Goal: Transaction & Acquisition: Purchase product/service

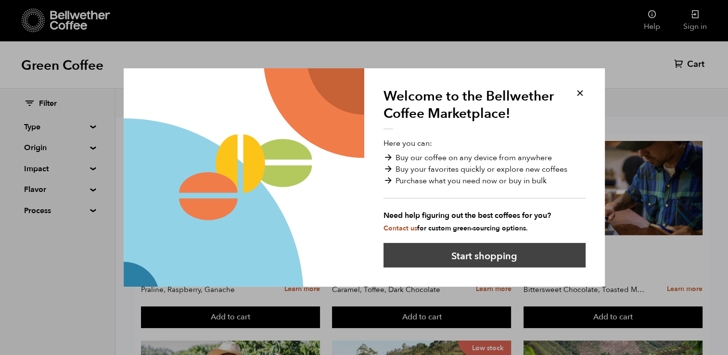
click at [502, 246] on button "Start shopping" at bounding box center [484, 255] width 202 height 25
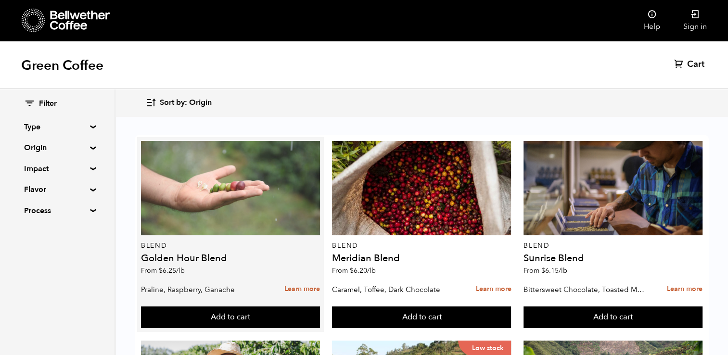
scroll to position [398, 0]
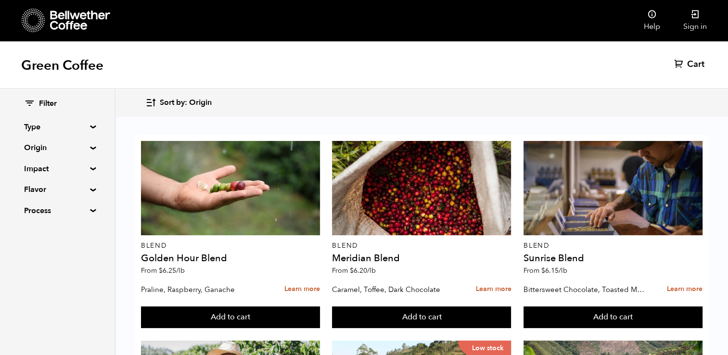
click at [83, 172] on summary "Impact" at bounding box center [57, 169] width 66 height 12
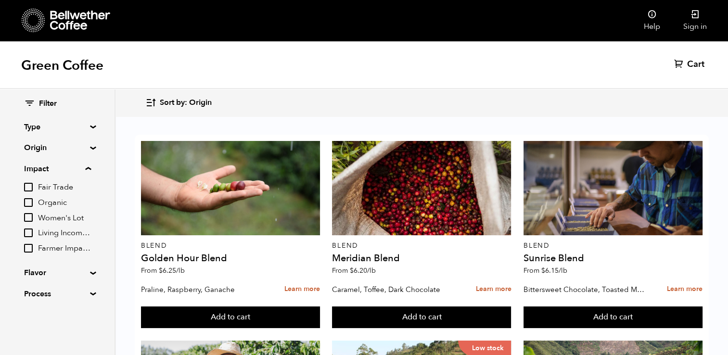
click at [31, 203] on input "Organic" at bounding box center [28, 202] width 9 height 9
checkbox input "true"
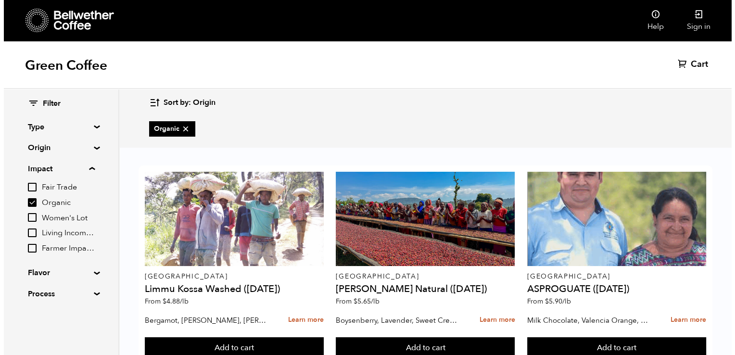
scroll to position [75, 0]
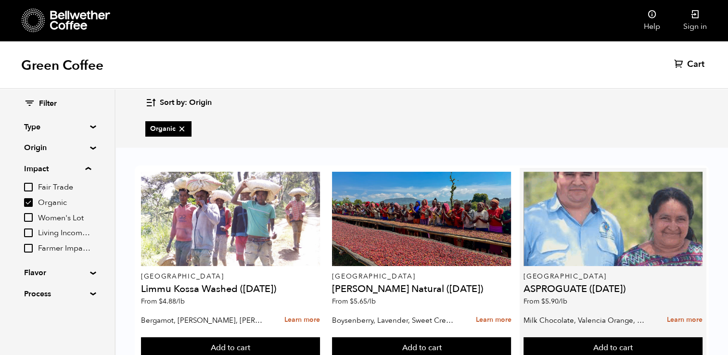
click at [578, 273] on p "[GEOGRAPHIC_DATA]" at bounding box center [612, 276] width 179 height 7
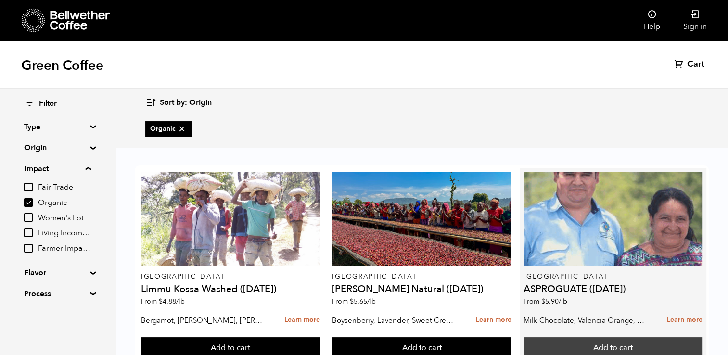
click at [597, 337] on button "Add to cart" at bounding box center [612, 348] width 179 height 22
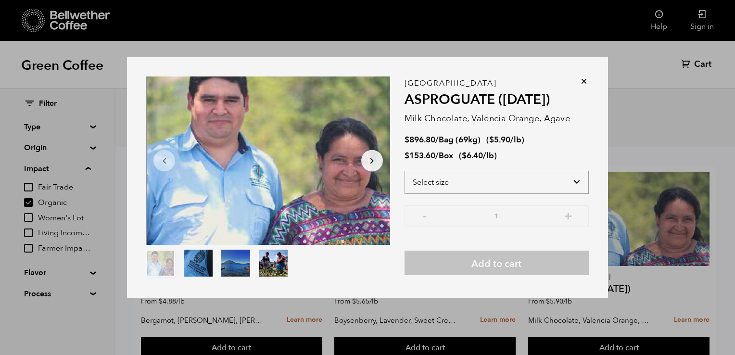
click at [475, 179] on select "Select size Bag (69kg) (152 lbs) Box (24 lbs)" at bounding box center [497, 182] width 184 height 23
select select "bag-2"
click at [405, 171] on select "Select size Bag (69kg) (152 lbs) Box (24 lbs)" at bounding box center [497, 182] width 184 height 23
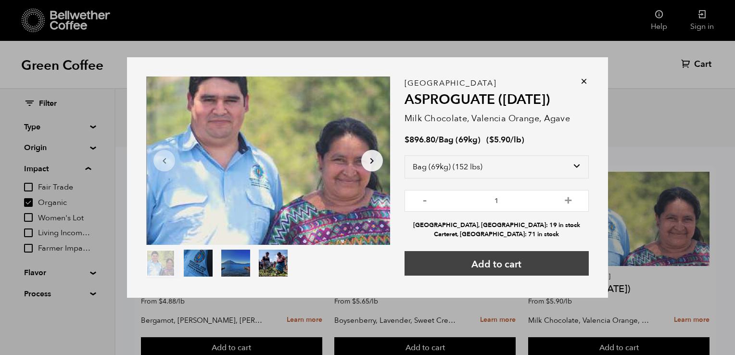
click at [500, 270] on button "Add to cart" at bounding box center [497, 263] width 184 height 25
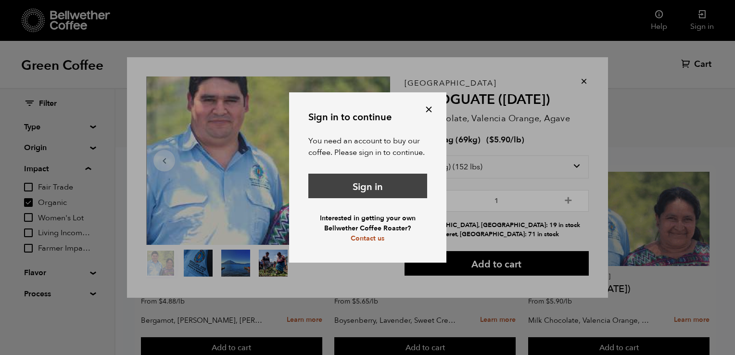
click at [375, 187] on link "Sign in" at bounding box center [367, 186] width 119 height 25
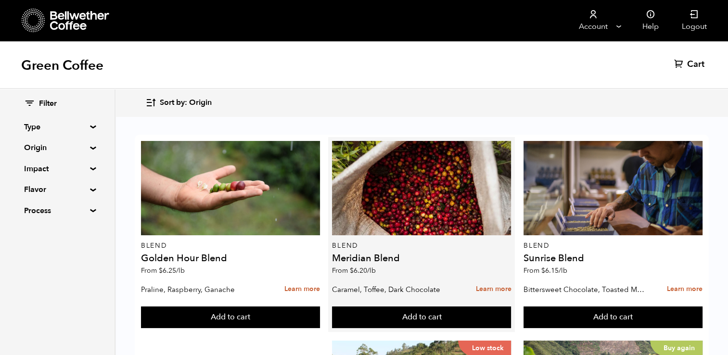
scroll to position [235, 0]
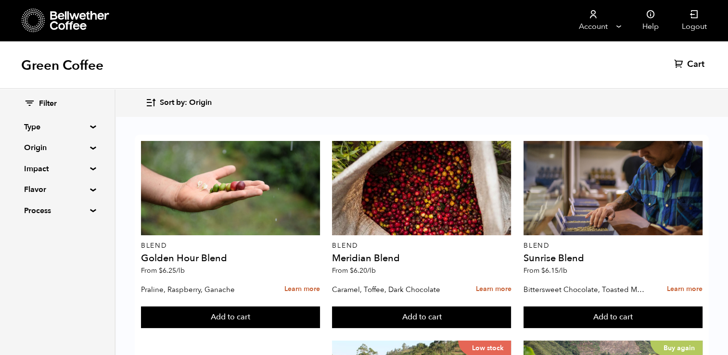
click at [89, 153] on div "Filter Type Blend Single Origin Decaf Seasonal Year Round Origin Blend Brazil B…" at bounding box center [57, 157] width 114 height 137
click at [89, 168] on summary "Impact" at bounding box center [57, 169] width 66 height 12
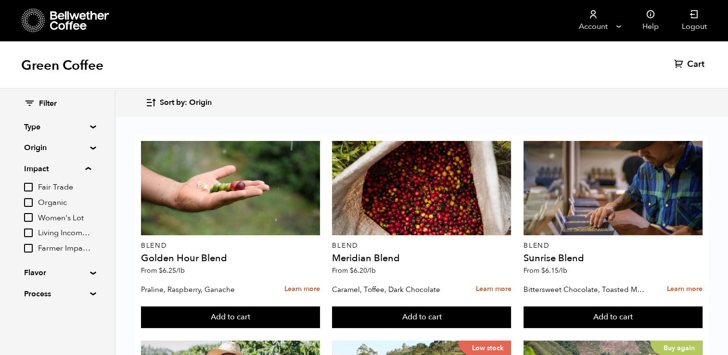
click at [51, 203] on span "Organic" at bounding box center [64, 203] width 53 height 11
click at [0, 0] on input "Organic" at bounding box center [0, 0] width 0 height 0
checkbox input "true"
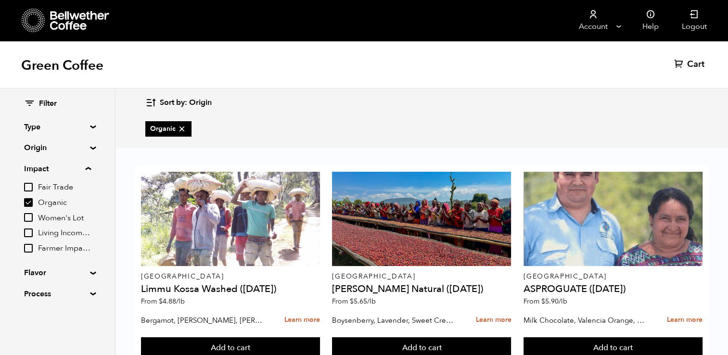
scroll to position [66, 0]
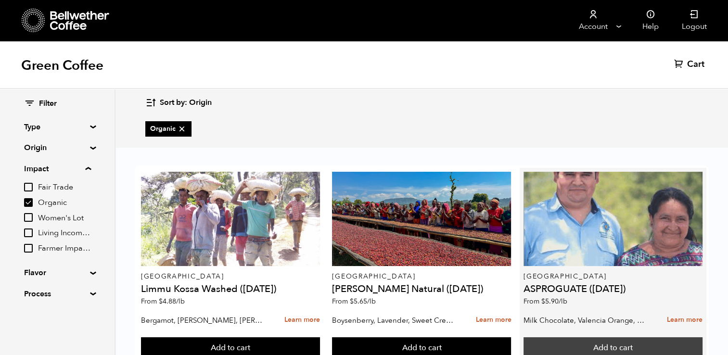
click at [597, 337] on button "Add to cart" at bounding box center [612, 348] width 179 height 22
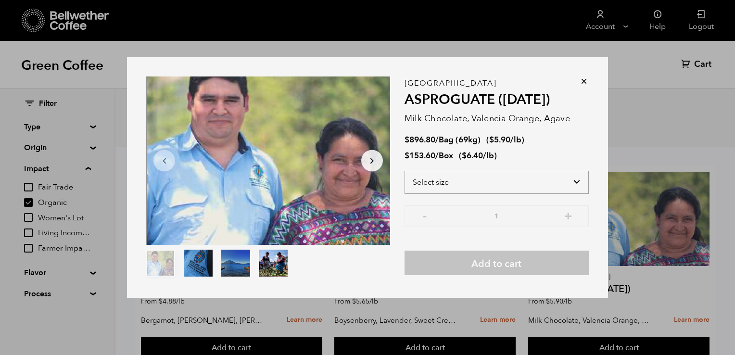
click at [530, 182] on select "Select size Bag (69kg) (152 lbs) Box (24 lbs)" at bounding box center [497, 182] width 184 height 23
select select "bag-2"
click at [405, 171] on select "Select size Bag (69kg) (152 lbs) Box (24 lbs)" at bounding box center [497, 182] width 184 height 23
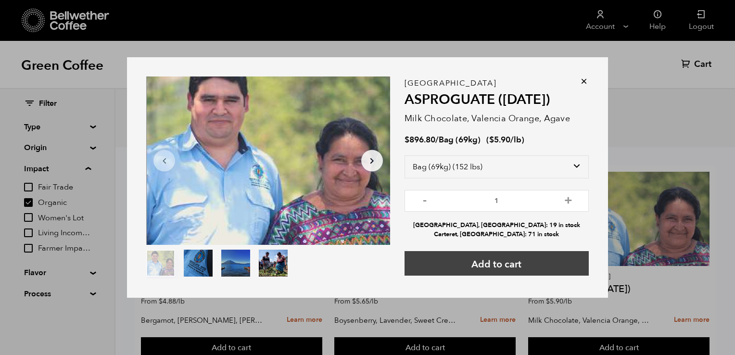
click at [472, 266] on button "Add to cart" at bounding box center [497, 263] width 184 height 25
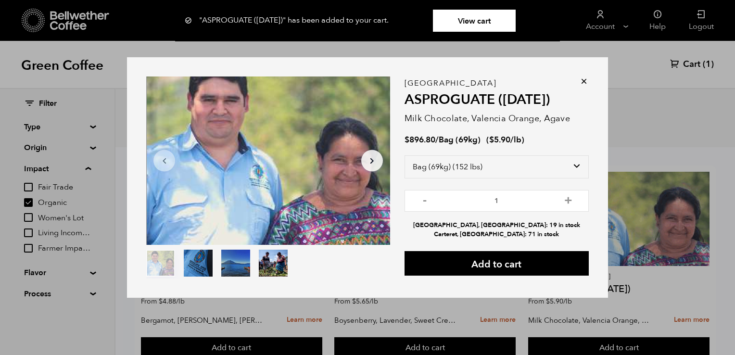
click at [587, 76] on div "Item 1 of 4 Arrow Left Arrow Right item 0 item 1 item 2 item 3 Item 1 of 4 "ASP…" at bounding box center [367, 177] width 481 height 241
click at [584, 84] on icon at bounding box center [584, 81] width 10 height 10
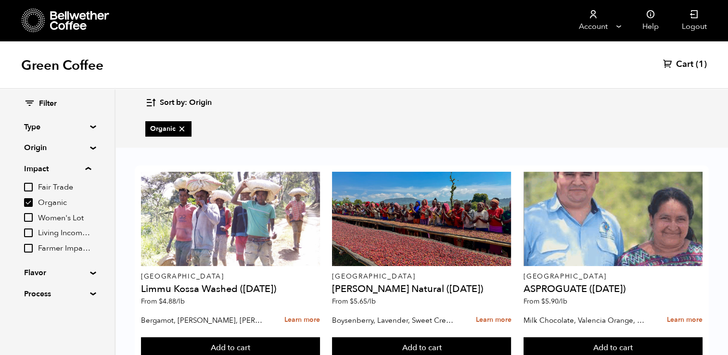
scroll to position [233, 0]
drag, startPoint x: 466, startPoint y: 310, endPoint x: 167, endPoint y: 208, distance: 316.3
click at [89, 145] on div "Filter Type Blend Single Origin Decaf Seasonal Year Round Origin Blend Brazil B…" at bounding box center [57, 199] width 114 height 220
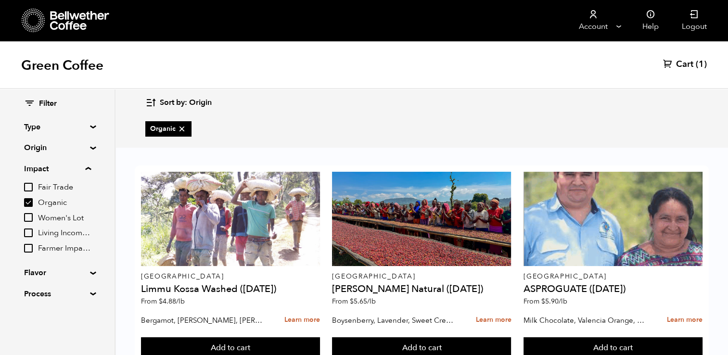
click at [89, 150] on summary "Origin" at bounding box center [57, 148] width 66 height 12
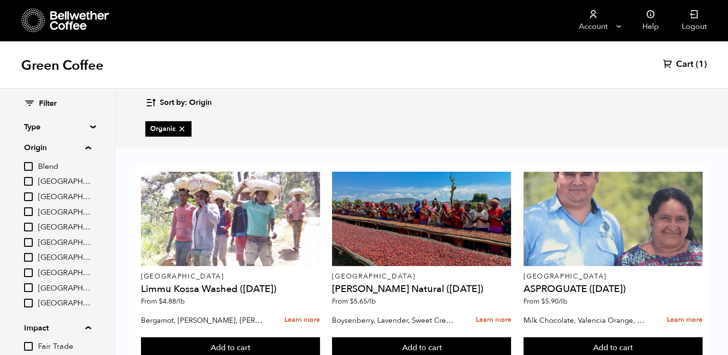
click at [31, 216] on input "[GEOGRAPHIC_DATA]" at bounding box center [28, 211] width 9 height 9
checkbox input "true"
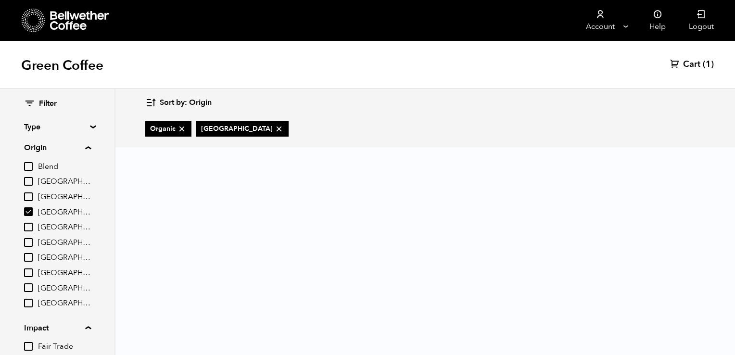
drag, startPoint x: 263, startPoint y: 86, endPoint x: 189, endPoint y: 143, distance: 93.2
drag, startPoint x: 189, startPoint y: 143, endPoint x: 178, endPoint y: 129, distance: 17.9
drag, startPoint x: 178, startPoint y: 129, endPoint x: 191, endPoint y: 118, distance: 16.0
click at [191, 118] on ul "Organic Colombia" at bounding box center [219, 129] width 148 height 31
click at [184, 128] on icon at bounding box center [182, 129] width 10 height 10
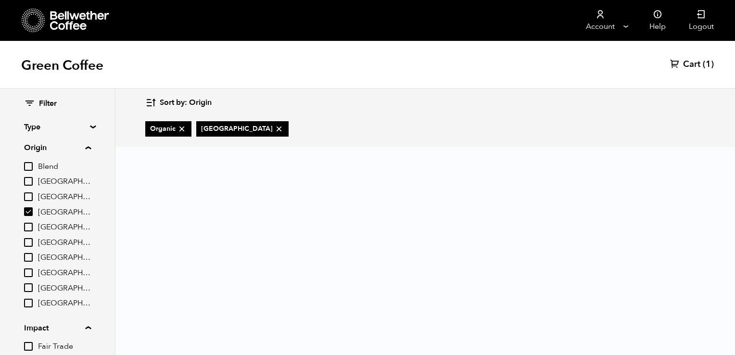
checkbox input "false"
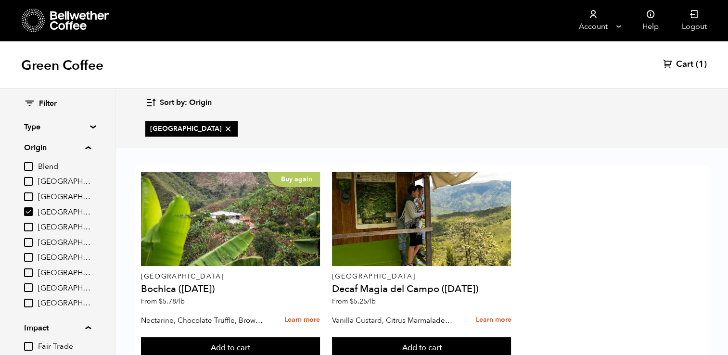
drag, startPoint x: 184, startPoint y: 128, endPoint x: 648, endPoint y: 247, distance: 478.9
click at [648, 247] on div "Buy again Colombia Bochica (JUN 25) From $ 5.78 /lb Nectarine, Chocolate Truffl…" at bounding box center [422, 265] width 574 height 200
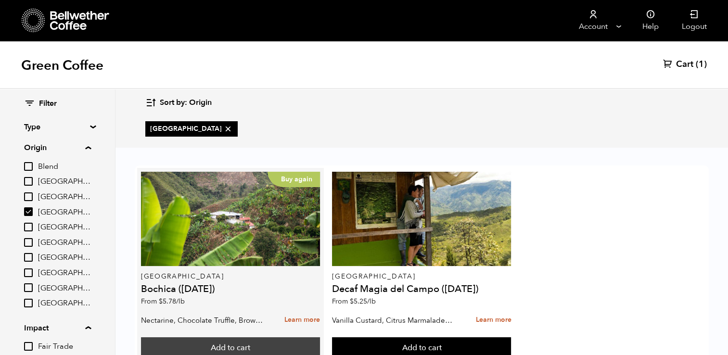
click at [228, 337] on button "Add to cart" at bounding box center [230, 348] width 179 height 22
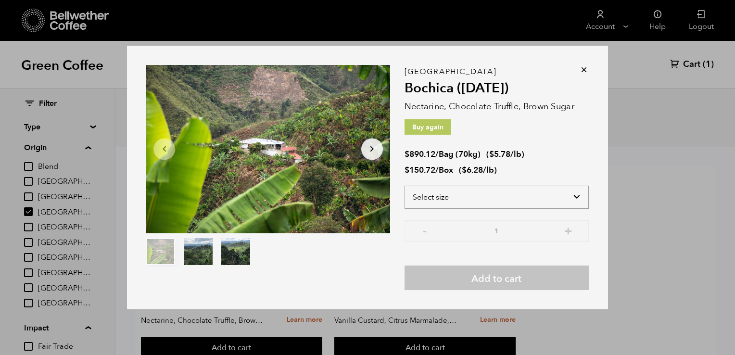
click at [503, 191] on select "Select size Bag (70kg) (154 lbs) Box (24 lbs)" at bounding box center [497, 197] width 184 height 23
select select "bag"
click at [405, 186] on select "Select size Bag (70kg) (154 lbs) Box (24 lbs)" at bounding box center [497, 197] width 184 height 23
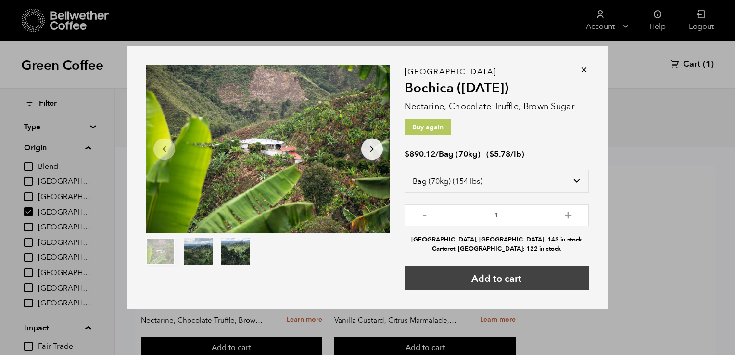
click at [508, 280] on button "Add to cart" at bounding box center [497, 278] width 184 height 25
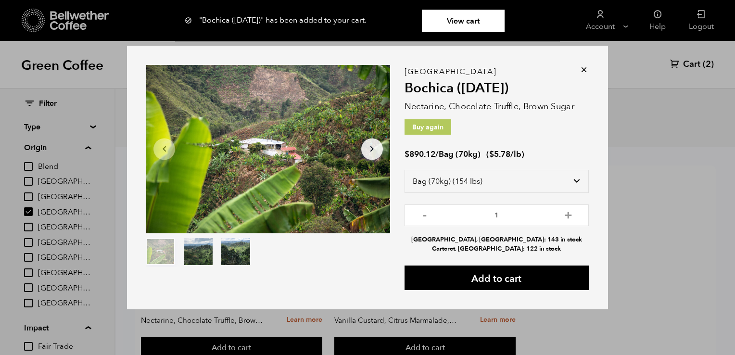
click at [585, 72] on icon at bounding box center [584, 70] width 10 height 10
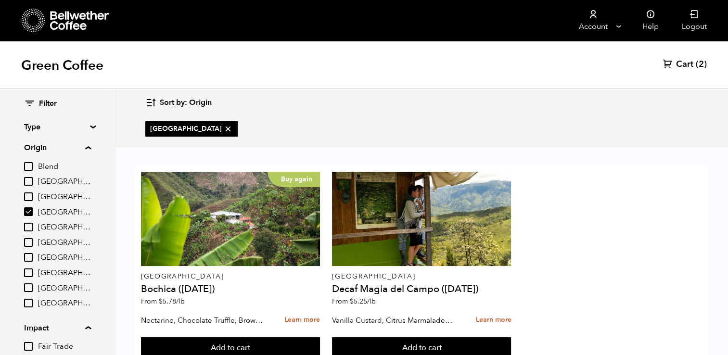
click at [31, 278] on div "Blend Brazil Burundi Colombia East Java Ethiopia Guatemala Peru Sumatra Tanzania" at bounding box center [57, 235] width 67 height 148
click at [31, 274] on input "[GEOGRAPHIC_DATA]" at bounding box center [28, 272] width 9 height 9
checkbox input "true"
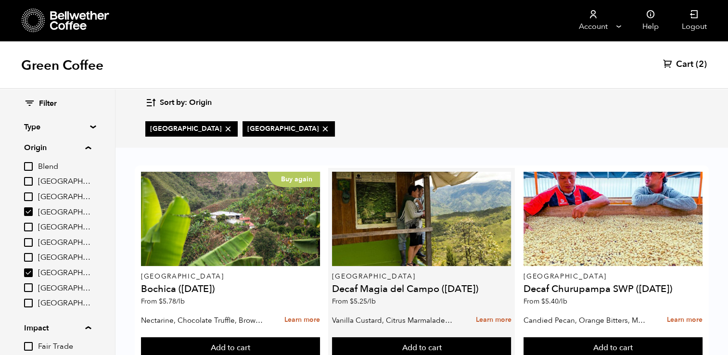
scroll to position [0, 0]
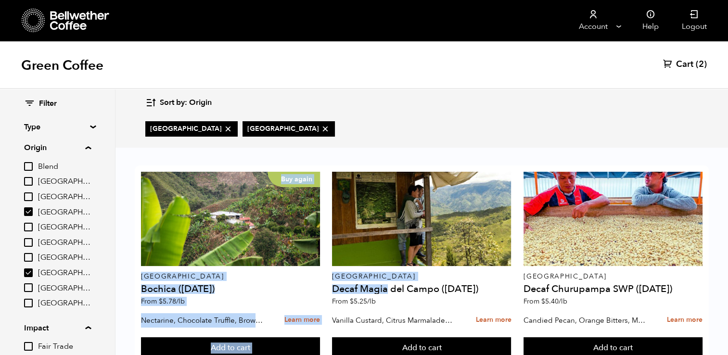
drag, startPoint x: 387, startPoint y: 284, endPoint x: 124, endPoint y: 197, distance: 277.2
click at [124, 197] on div "Buy again Colombia Bochica (JUN 25) From $ 5.78 /lb Nectarine, Chocolate Truffl…" at bounding box center [421, 269] width 612 height 241
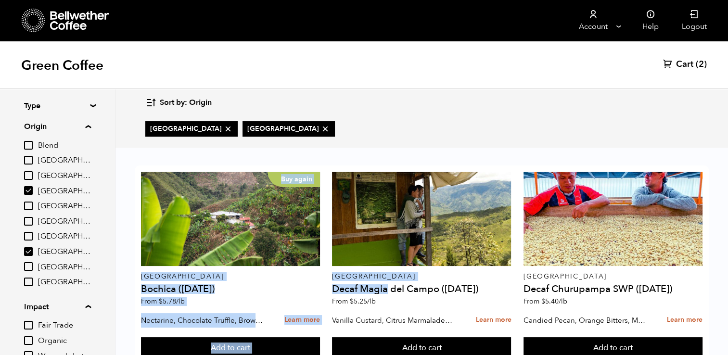
scroll to position [13, 0]
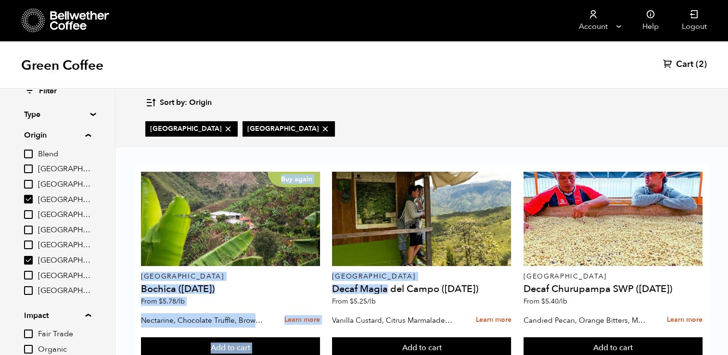
click at [27, 200] on input "[GEOGRAPHIC_DATA]" at bounding box center [28, 199] width 9 height 9
checkbox input "false"
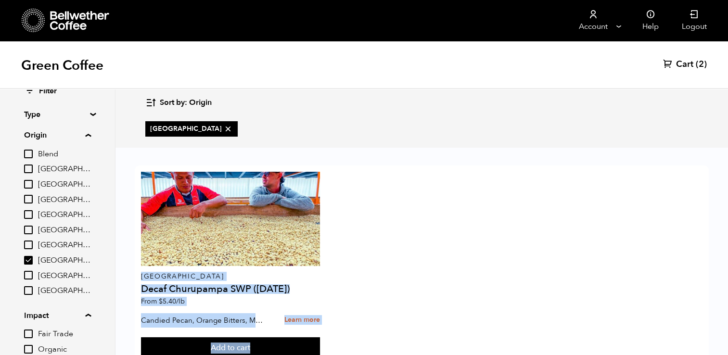
click at [25, 264] on input "[GEOGRAPHIC_DATA]" at bounding box center [28, 260] width 9 height 9
checkbox input "false"
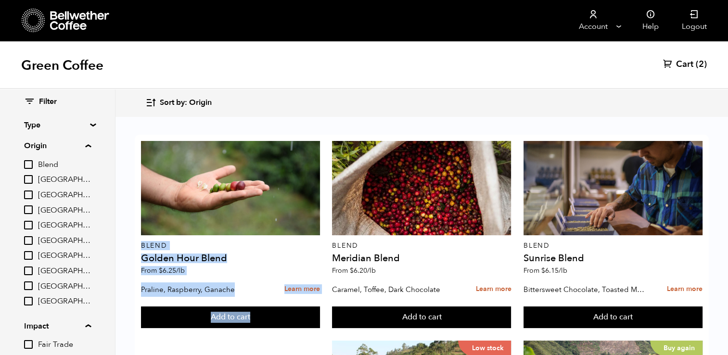
scroll to position [18, 0]
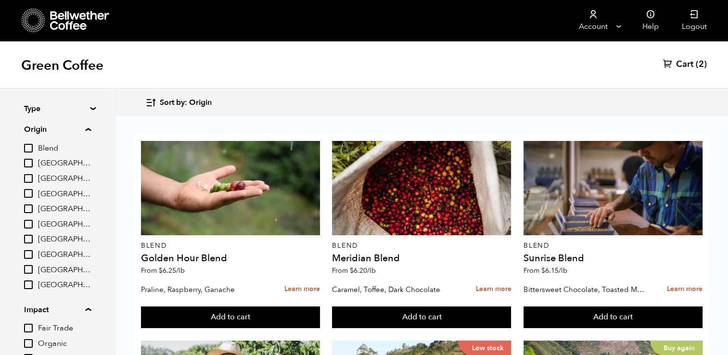
click at [51, 222] on span "[GEOGRAPHIC_DATA]" at bounding box center [64, 224] width 53 height 11
click at [0, 0] on input "[GEOGRAPHIC_DATA]" at bounding box center [0, 0] width 0 height 0
checkbox input "true"
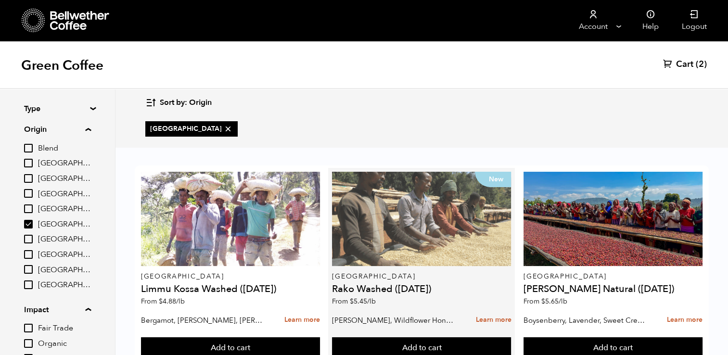
scroll to position [34, 0]
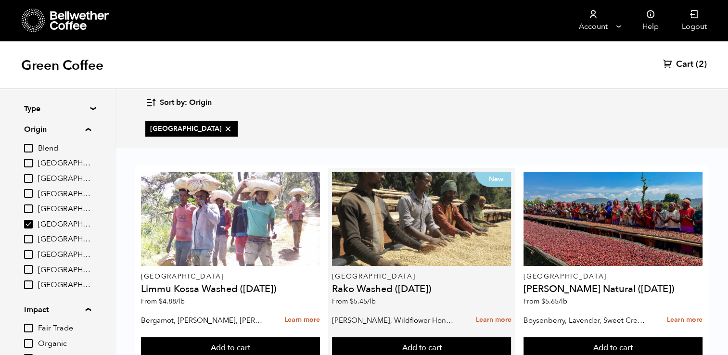
click at [344, 297] on span "From $ 5.45 /lb" at bounding box center [354, 301] width 44 height 9
click at [346, 297] on span "From $ 5.45 /lb" at bounding box center [354, 301] width 44 height 9
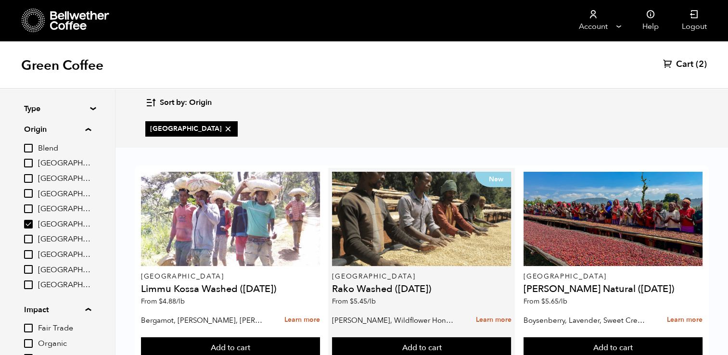
click at [346, 297] on span "From $ 5.45 /lb" at bounding box center [354, 301] width 44 height 9
click at [446, 284] on h4 "Rako Washed (JUL 25)" at bounding box center [421, 289] width 179 height 10
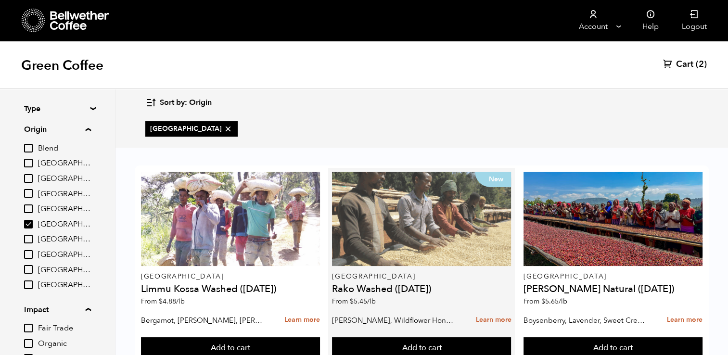
scroll to position [0, 0]
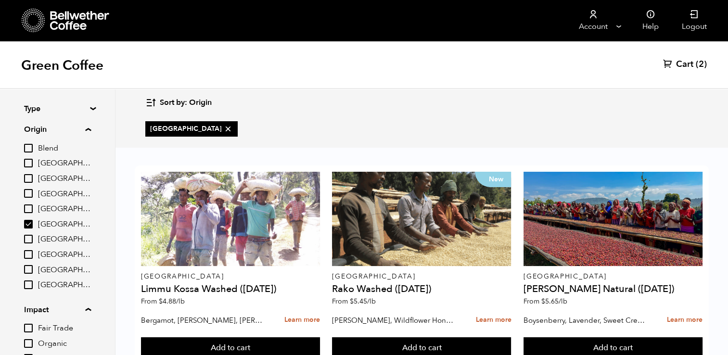
click at [684, 66] on span "Cart" at bounding box center [684, 65] width 17 height 12
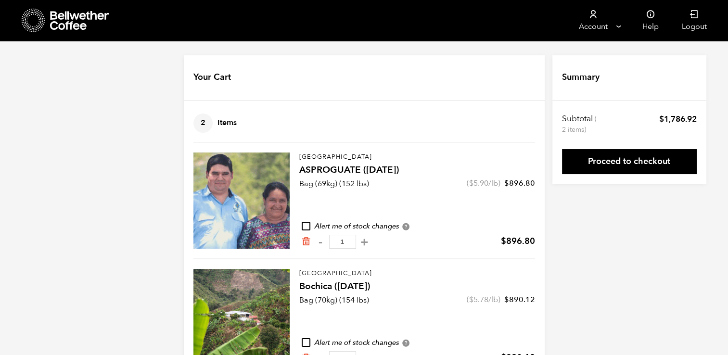
scroll to position [34, 0]
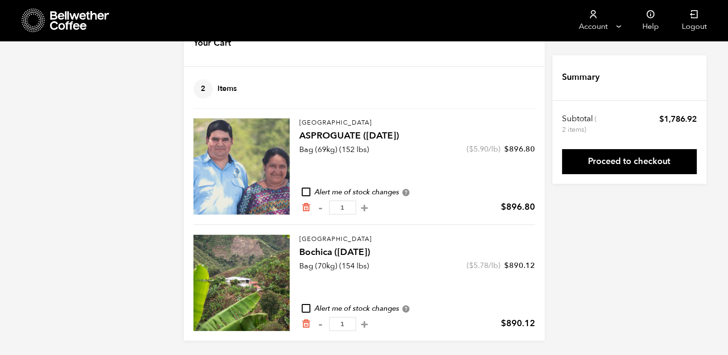
click at [249, 276] on div at bounding box center [241, 283] width 96 height 96
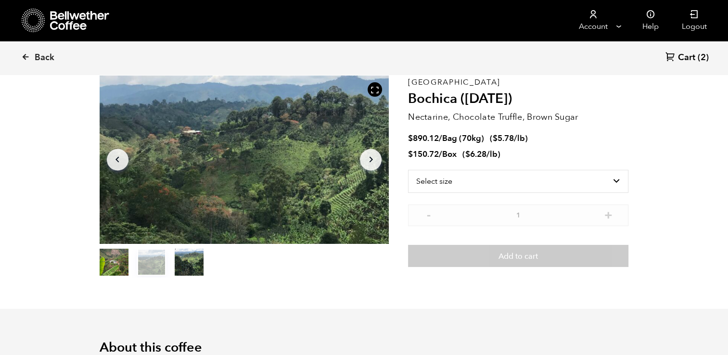
scroll to position [418, 512]
click at [687, 59] on span "Cart" at bounding box center [686, 58] width 17 height 12
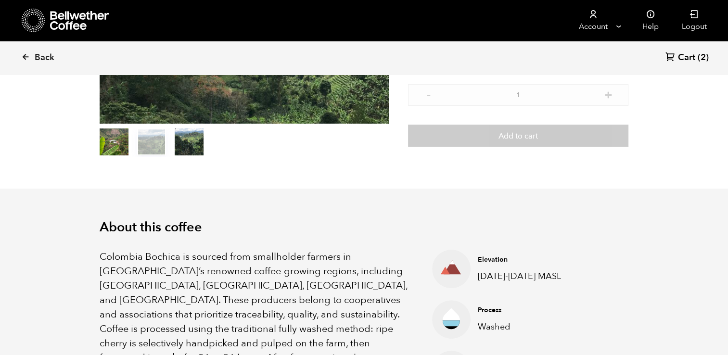
scroll to position [0, 0]
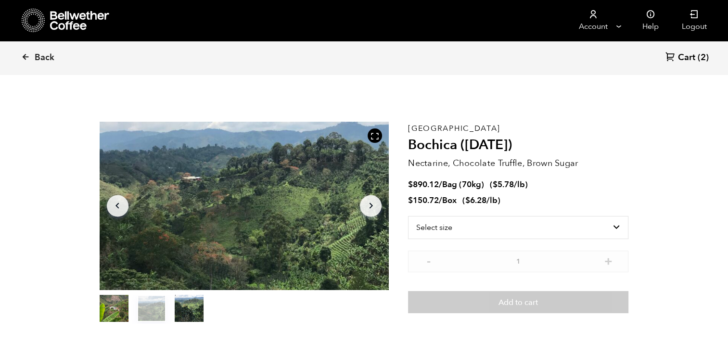
click at [686, 55] on span "Cart" at bounding box center [686, 58] width 17 height 12
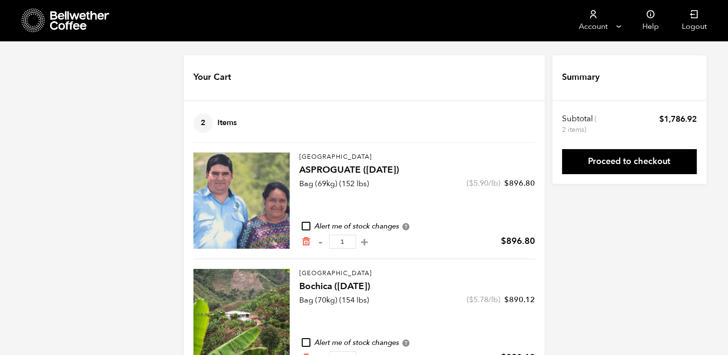
drag, startPoint x: 0, startPoint y: 0, endPoint x: 124, endPoint y: 128, distance: 178.3
click at [124, 128] on div "Your Cart 2 Items Update cart 2 Items Guatemala ASPROGUATE ([DATE]) Bag (69kg) …" at bounding box center [364, 214] width 728 height 319
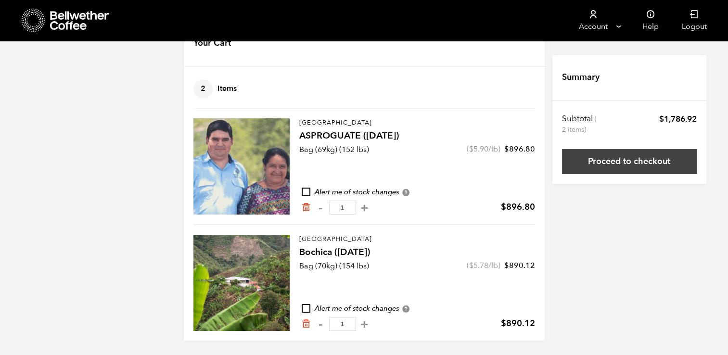
click at [634, 159] on link "Proceed to checkout" at bounding box center [629, 161] width 135 height 25
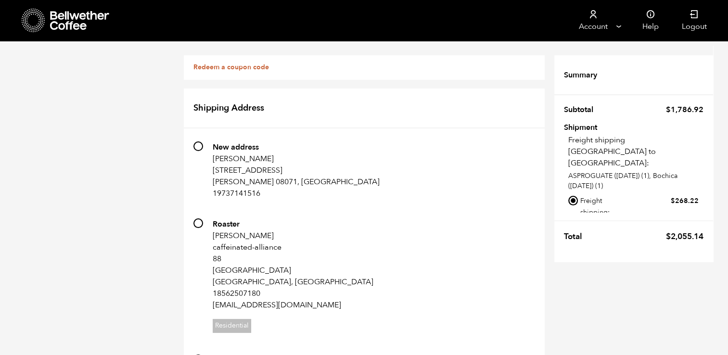
scroll to position [311, 0]
click at [572, 226] on input "Local pickup - [GEOGRAPHIC_DATA], [GEOGRAPHIC_DATA]" at bounding box center [573, 231] width 10 height 10
radio input "true"
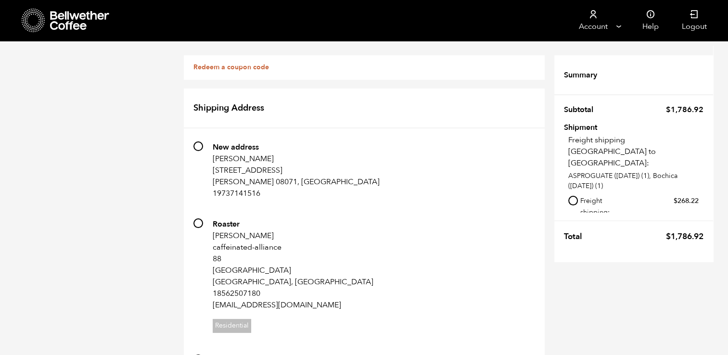
radio input "true"
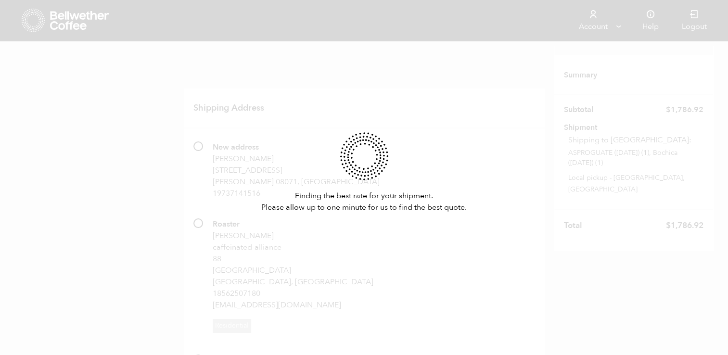
scroll to position [131, 0]
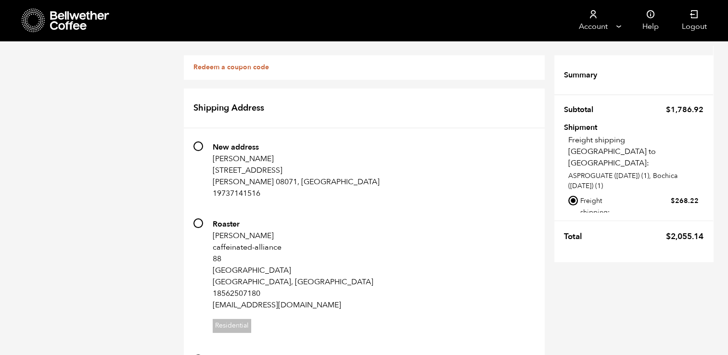
drag, startPoint x: 533, startPoint y: 268, endPoint x: 478, endPoint y: 302, distance: 64.1
click at [574, 226] on input "Local pickup - [GEOGRAPHIC_DATA], [GEOGRAPHIC_DATA]" at bounding box center [573, 231] width 10 height 10
radio input "true"
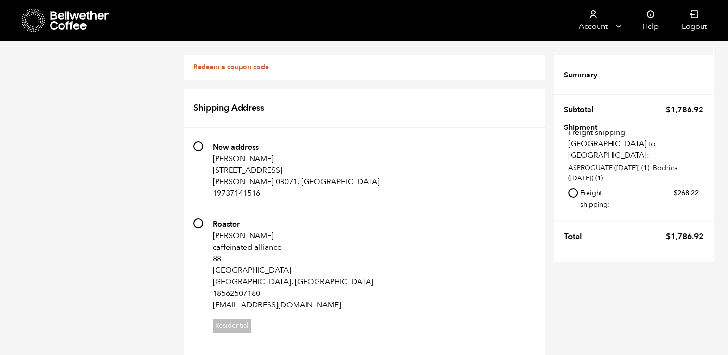
scroll to position [775, 0]
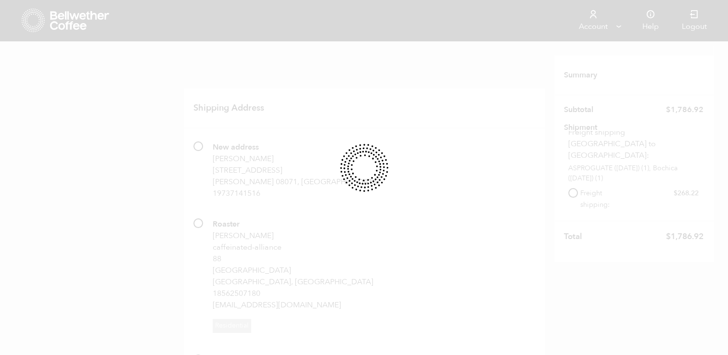
drag, startPoint x: 463, startPoint y: 330, endPoint x: 458, endPoint y: 328, distance: 5.4
click at [458, 328] on div at bounding box center [364, 177] width 728 height 355
